Goal: Check status: Check status

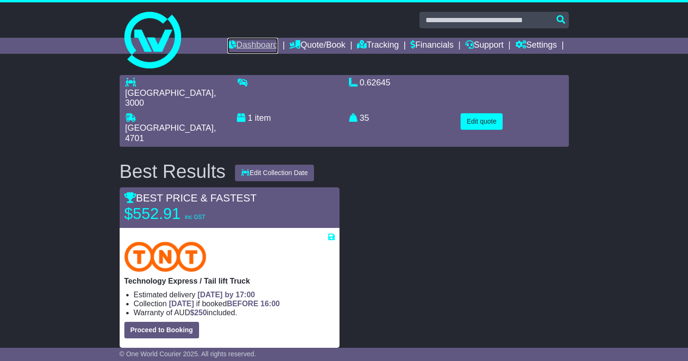
click at [260, 44] on link "Dashboard" at bounding box center [252, 46] width 51 height 16
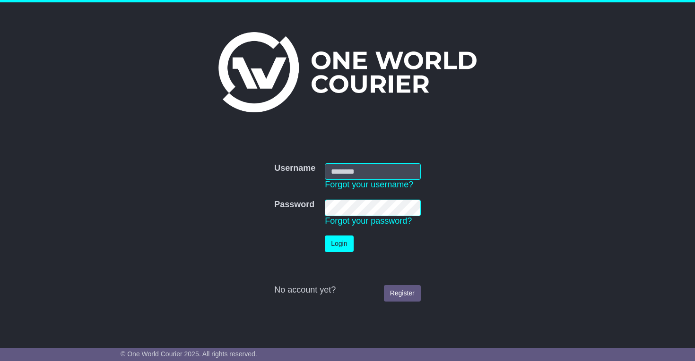
type input "**********"
click at [348, 249] on button "Login" at bounding box center [339, 244] width 28 height 17
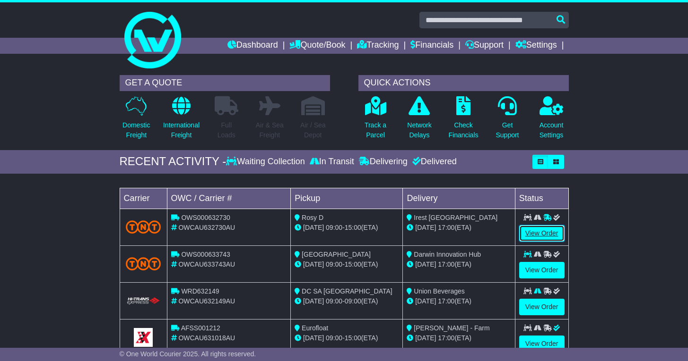
click at [526, 238] on link "View Order" at bounding box center [541, 233] width 45 height 17
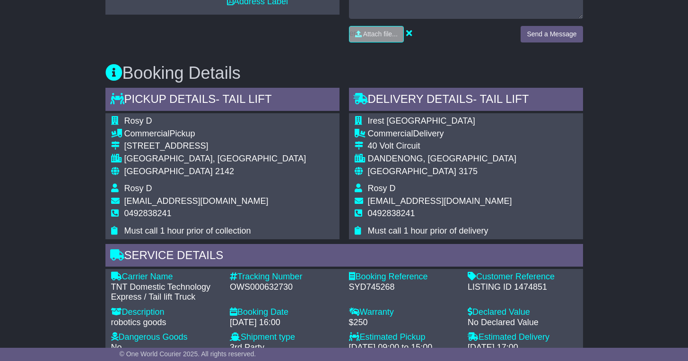
scroll to position [476, 0]
drag, startPoint x: 352, startPoint y: 278, endPoint x: 392, endPoint y: 283, distance: 39.9
click at [392, 283] on div "Booking Reference - SYD745268" at bounding box center [403, 287] width 119 height 31
click at [257, 282] on div "OWS000632730" at bounding box center [285, 287] width 110 height 10
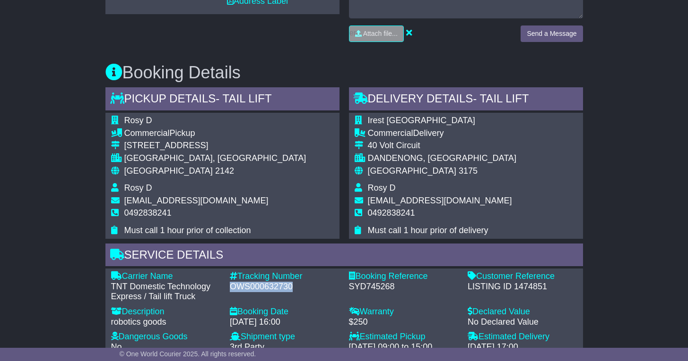
copy div "OWS000632730"
